Goal: Entertainment & Leisure: Consume media (video, audio)

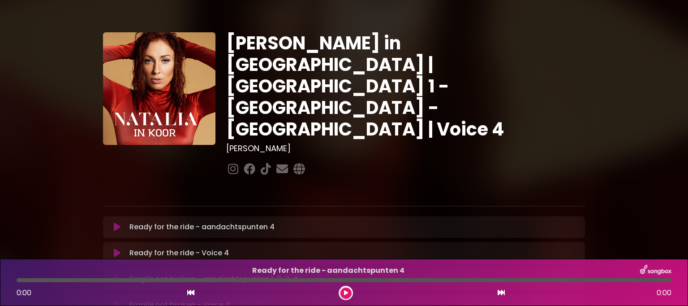
click at [115, 222] on icon at bounding box center [117, 226] width 7 height 9
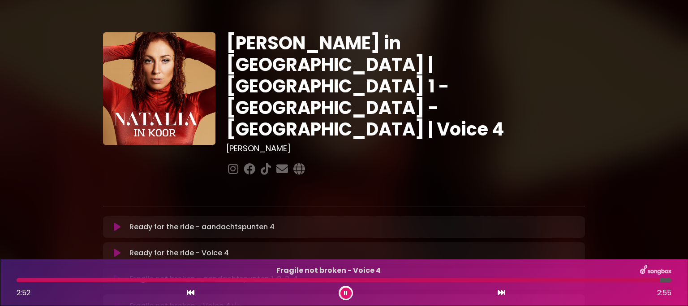
click at [343, 289] on button at bounding box center [346, 292] width 11 height 11
click at [347, 292] on icon at bounding box center [346, 292] width 4 height 5
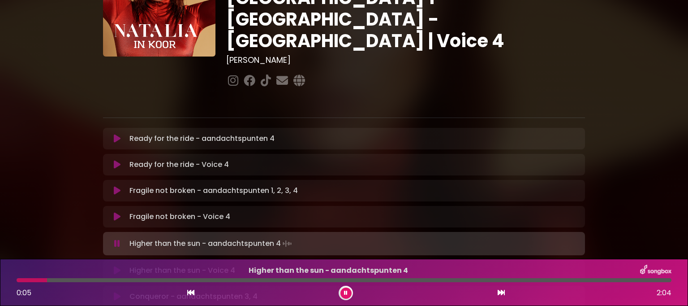
scroll to position [90, 0]
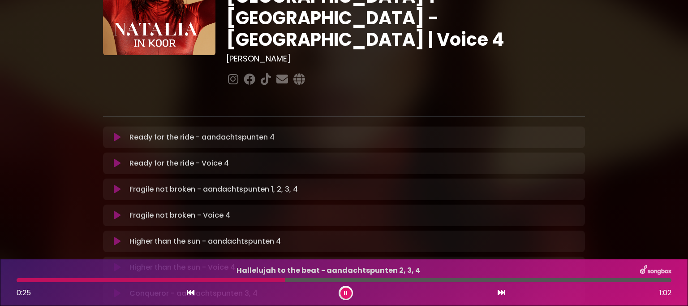
click at [348, 292] on button at bounding box center [346, 292] width 11 height 11
click at [344, 287] on button at bounding box center [346, 292] width 11 height 11
click at [350, 290] on button at bounding box center [346, 292] width 11 height 11
click at [343, 291] on button at bounding box center [346, 292] width 11 height 11
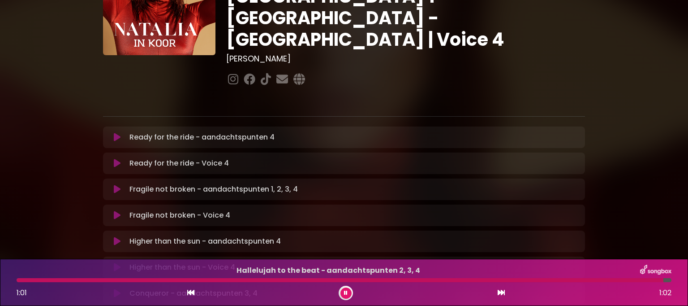
click at [343, 291] on button at bounding box center [346, 292] width 11 height 11
click at [579, 278] on div at bounding box center [341, 280] width 648 height 4
click at [346, 295] on icon at bounding box center [346, 292] width 4 height 5
click at [527, 279] on div at bounding box center [306, 280] width 579 height 4
click at [488, 281] on div at bounding box center [279, 280] width 525 height 4
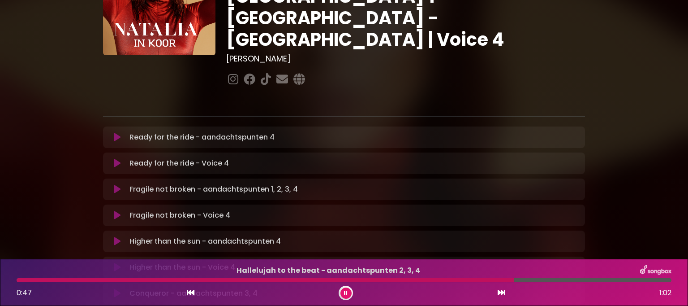
click at [466, 279] on div at bounding box center [266, 280] width 498 height 4
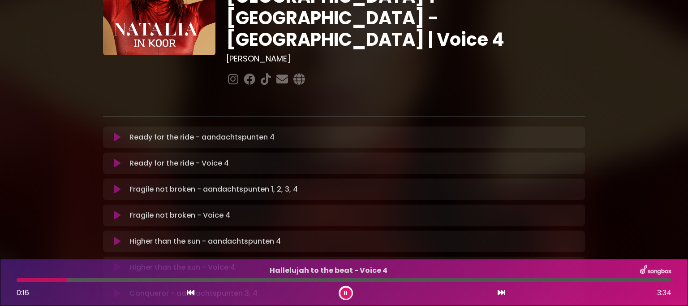
click at [346, 296] on button at bounding box center [346, 292] width 11 height 11
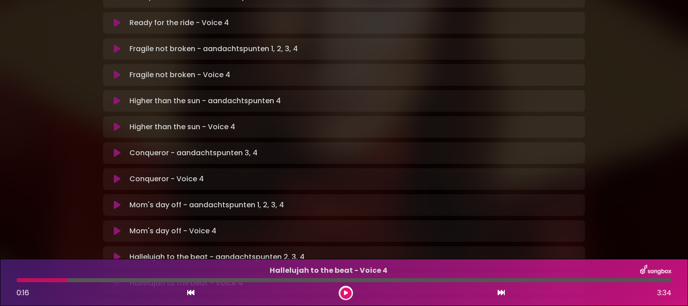
scroll to position [269, 0]
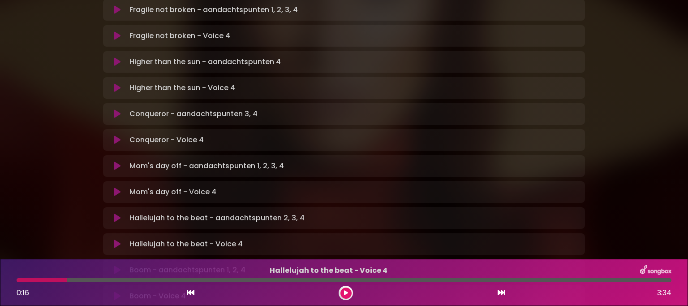
click at [217, 212] on p "Hallelujah to the beat - aandachtspunten 2, 3, 4 Loading Track..." at bounding box center [355, 217] width 450 height 11
click at [16, 280] on div at bounding box center [344, 280] width 666 height 4
click at [18, 279] on div at bounding box center [42, 280] width 51 height 4
click at [348, 292] on button at bounding box center [346, 292] width 11 height 11
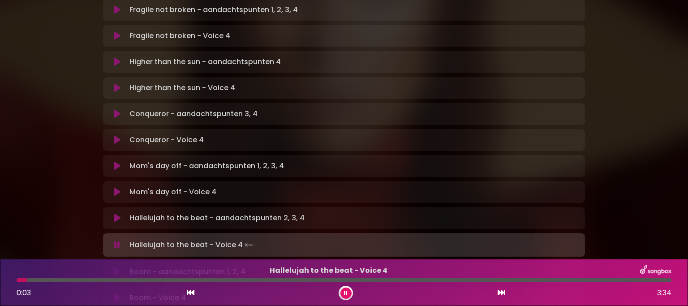
click at [143, 212] on p "Hallelujah to the beat - aandachtspunten 2, 3, 4 Loading Track..." at bounding box center [355, 217] width 450 height 11
click at [118, 213] on icon at bounding box center [117, 217] width 7 height 9
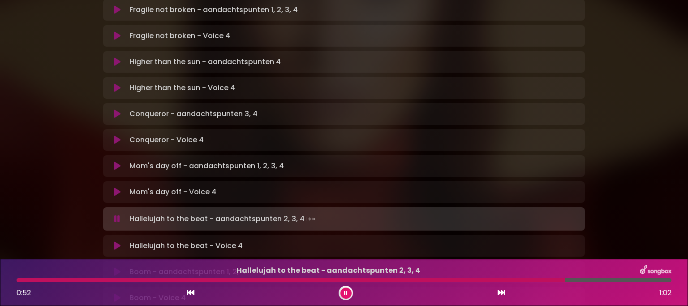
click at [116, 241] on icon at bounding box center [117, 245] width 7 height 9
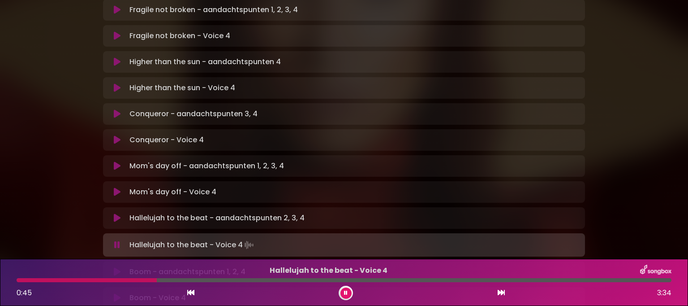
click at [342, 289] on button at bounding box center [346, 292] width 11 height 11
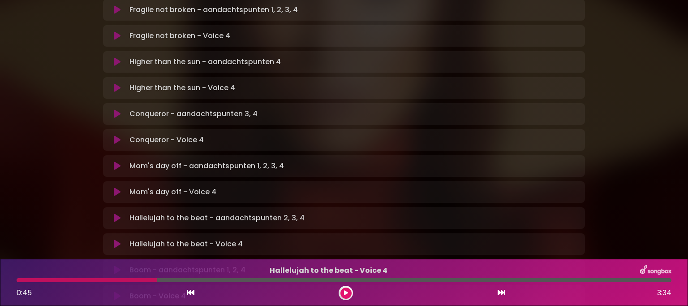
click at [118, 265] on icon at bounding box center [117, 269] width 7 height 9
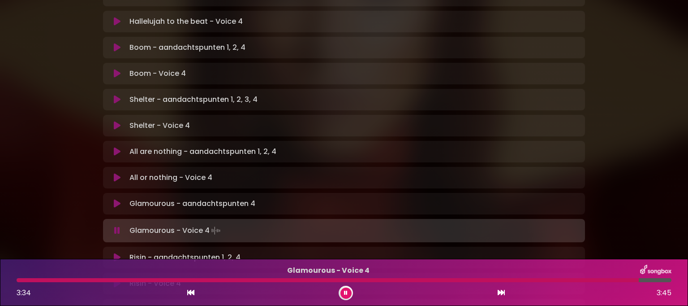
scroll to position [493, 0]
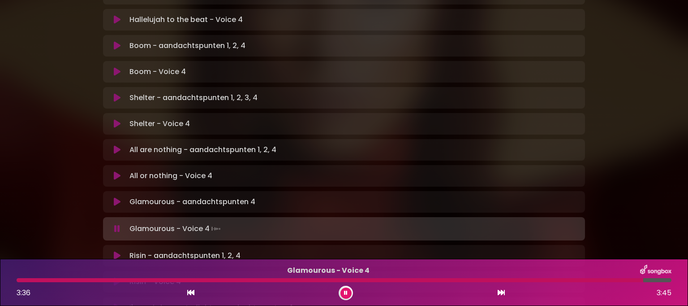
click at [346, 292] on icon at bounding box center [346, 292] width 4 height 5
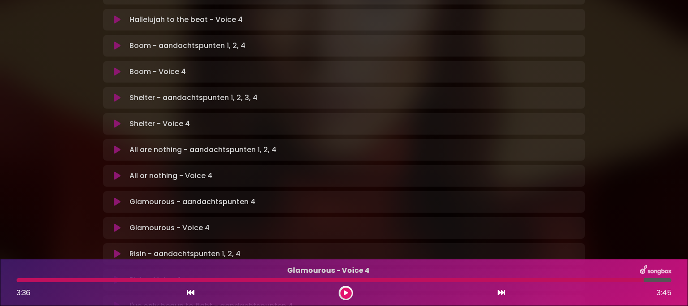
click at [349, 289] on button at bounding box center [346, 292] width 11 height 11
